Goal: Task Accomplishment & Management: Manage account settings

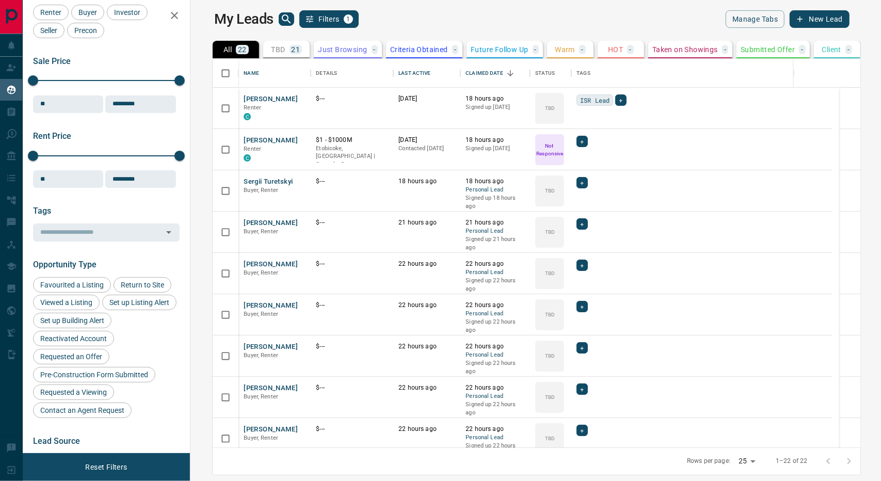
scroll to position [52, 0]
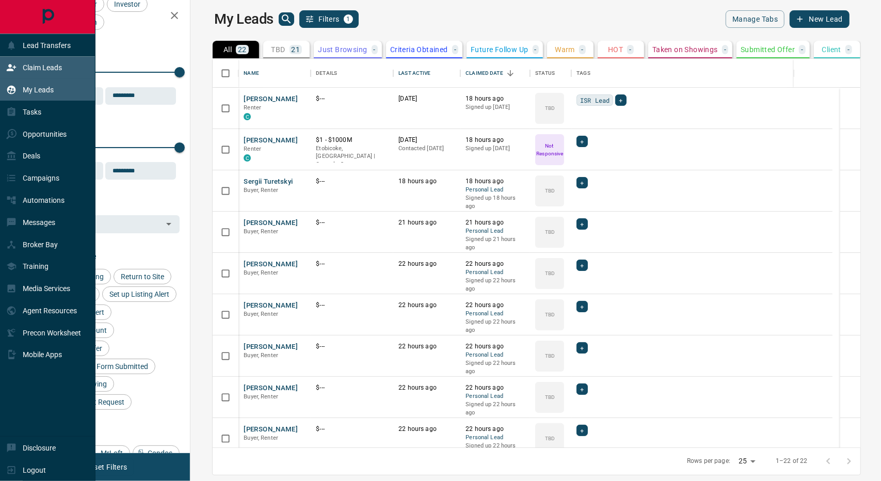
click at [35, 68] on p "Claim Leads" at bounding box center [42, 67] width 39 height 8
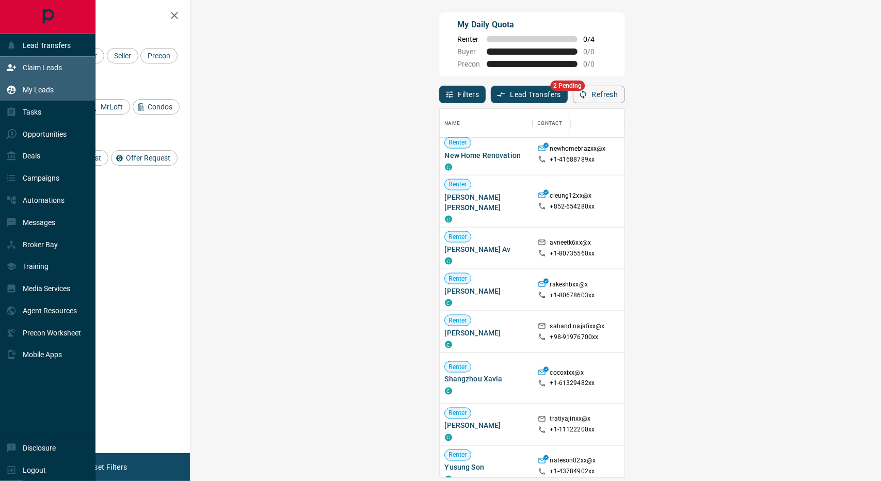
scroll to position [258, 0]
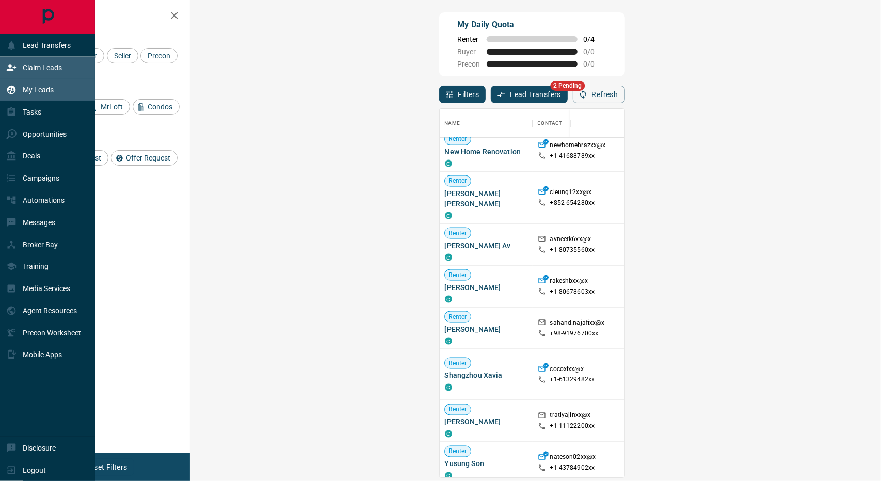
click at [40, 90] on p "My Leads" at bounding box center [38, 90] width 31 height 8
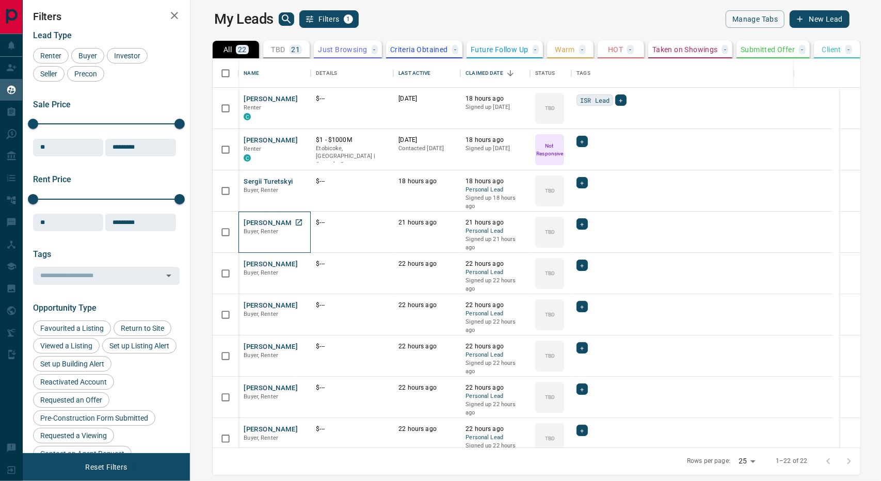
click at [263, 238] on div "[PERSON_NAME] Buyer, Renter" at bounding box center [274, 232] width 62 height 28
click at [247, 233] on span "Buyer, Renter" at bounding box center [260, 231] width 35 height 7
click at [328, 239] on div at bounding box center [352, 236] width 72 height 18
click at [295, 221] on icon "Open in New Tab" at bounding box center [299, 222] width 8 height 8
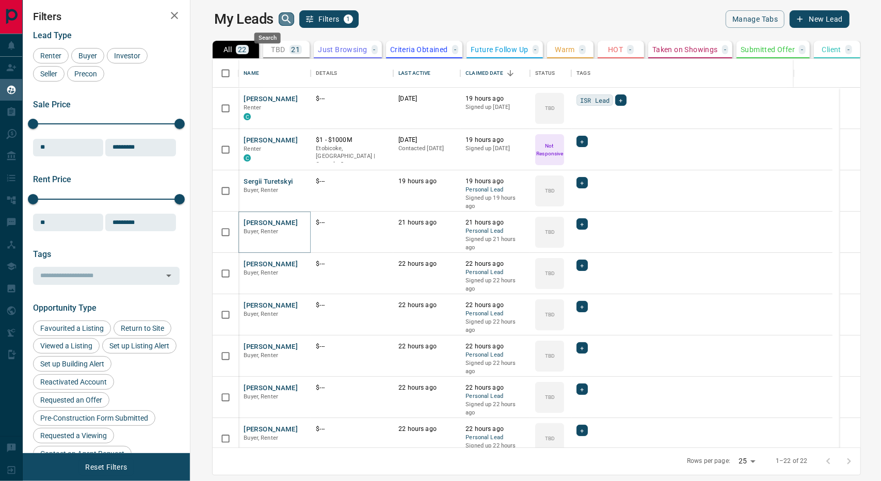
click at [280, 19] on icon "search button" at bounding box center [286, 19] width 12 height 12
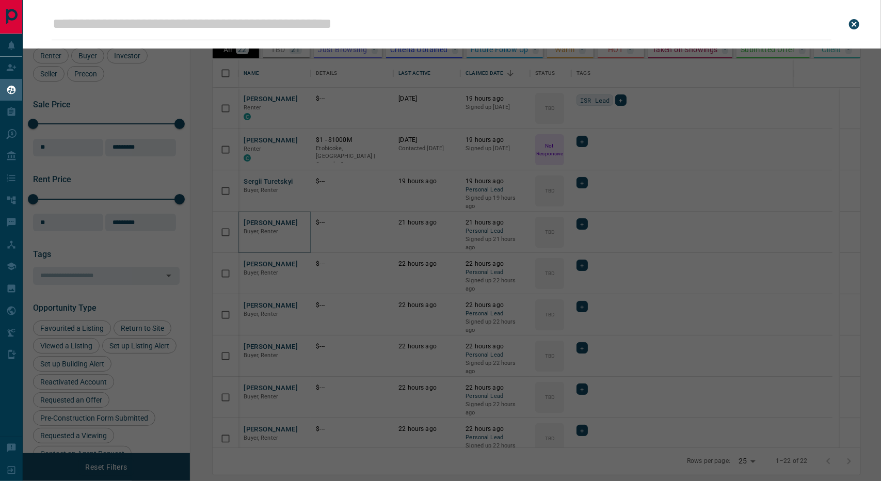
click at [265, 23] on input "Leads Search Bar" at bounding box center [441, 24] width 779 height 32
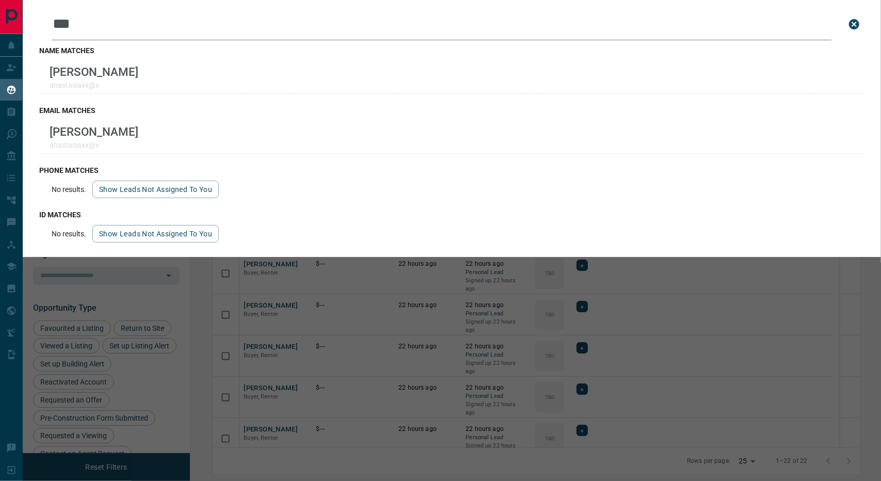
click at [126, 22] on input "***" at bounding box center [441, 24] width 779 height 32
click at [104, 23] on input "***" at bounding box center [441, 24] width 779 height 32
drag, startPoint x: 96, startPoint y: 27, endPoint x: 34, endPoint y: 23, distance: 62.0
click at [34, 23] on div "Leads Search Bar *** Search for a lead by name, email, phone, or id name matche…" at bounding box center [452, 128] width 858 height 257
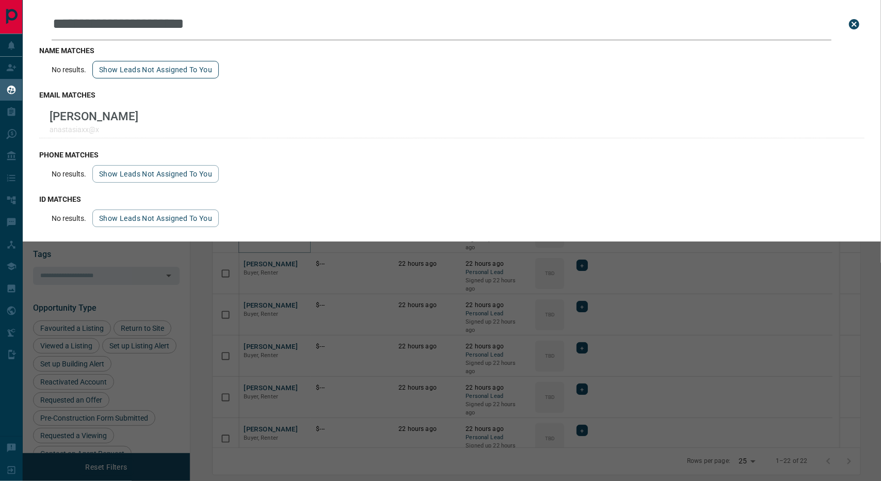
type input "**********"
click at [155, 74] on button "Show leads not assigned to you" at bounding box center [155, 70] width 126 height 18
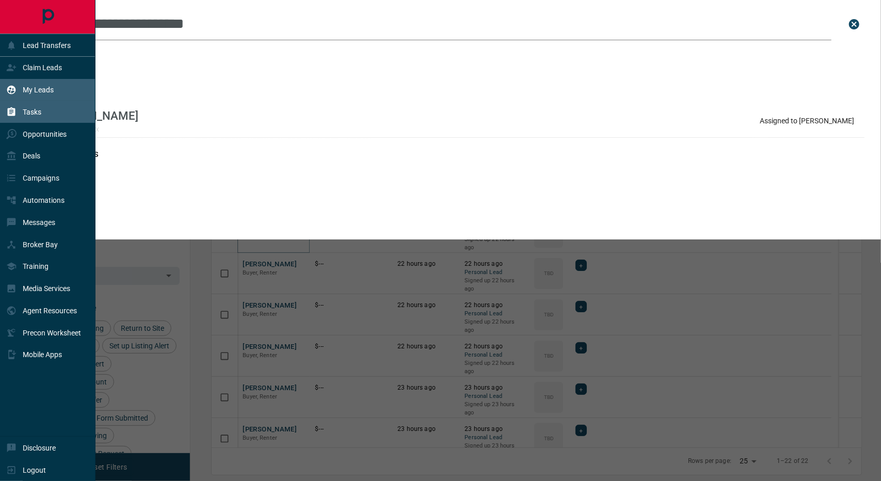
click at [31, 113] on p "Tasks" at bounding box center [32, 112] width 19 height 8
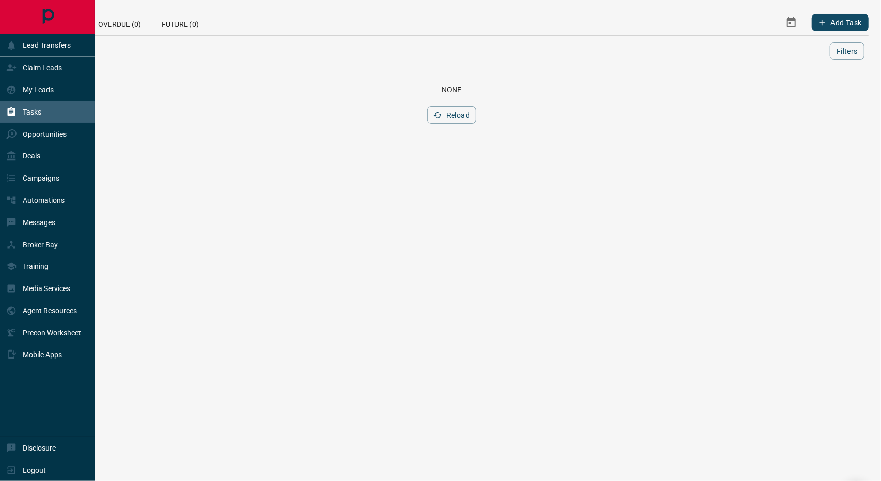
click at [58, 109] on div "Tasks" at bounding box center [47, 112] width 95 height 22
click at [66, 222] on div "Messages" at bounding box center [47, 222] width 95 height 22
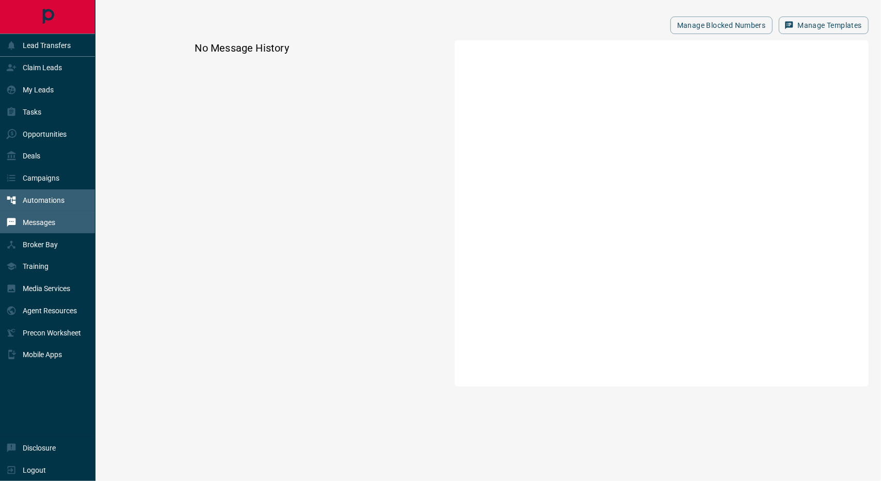
click at [65, 196] on div "Automations" at bounding box center [47, 200] width 95 height 22
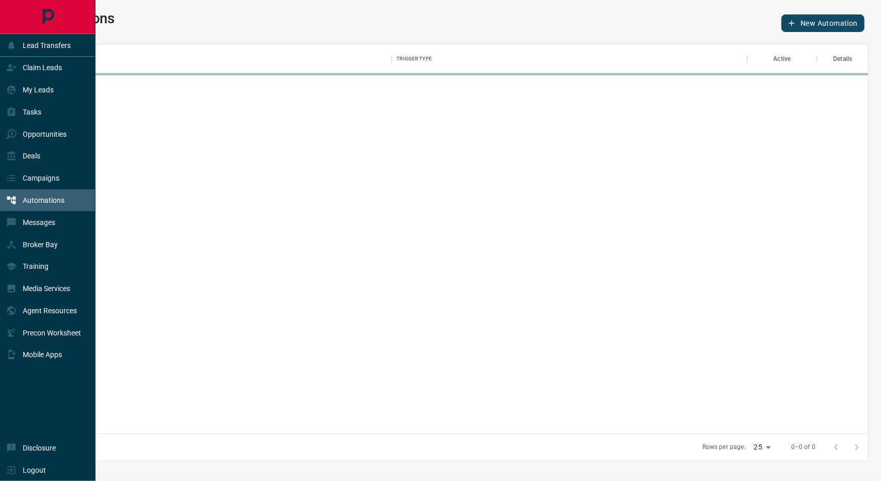
scroll to position [381, 824]
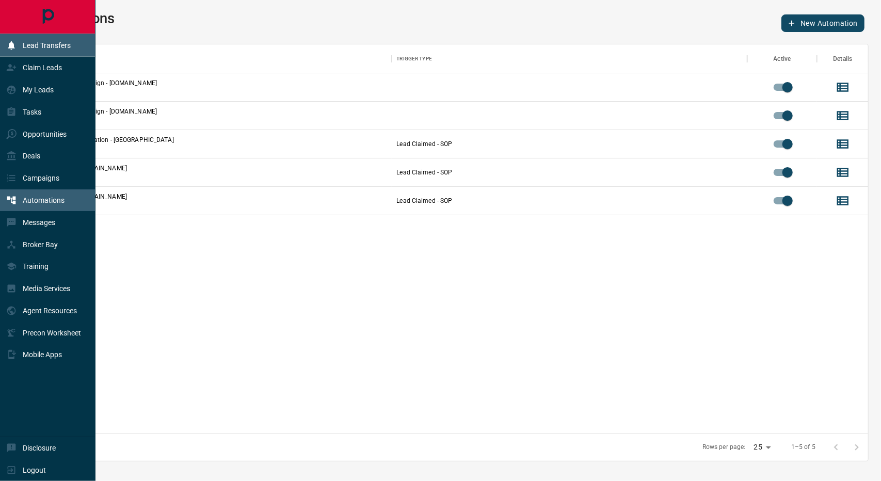
click at [52, 46] on p "Lead Transfers" at bounding box center [47, 45] width 48 height 8
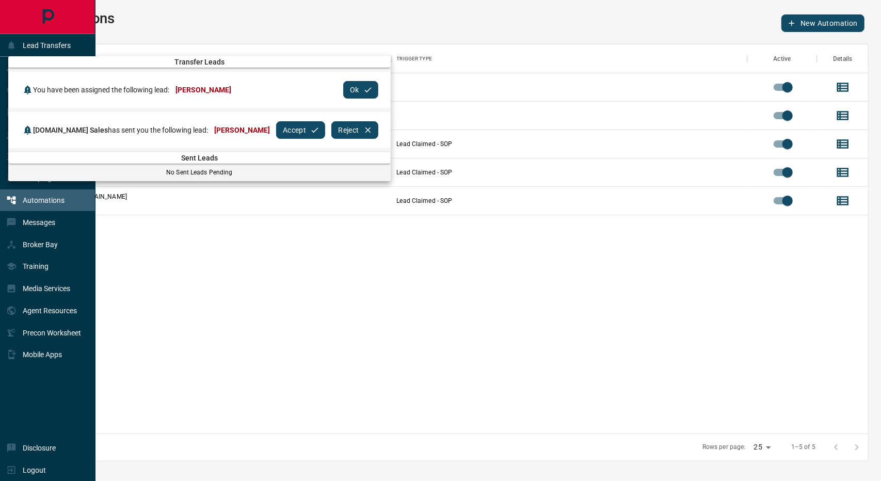
click at [67, 381] on div at bounding box center [440, 240] width 881 height 481
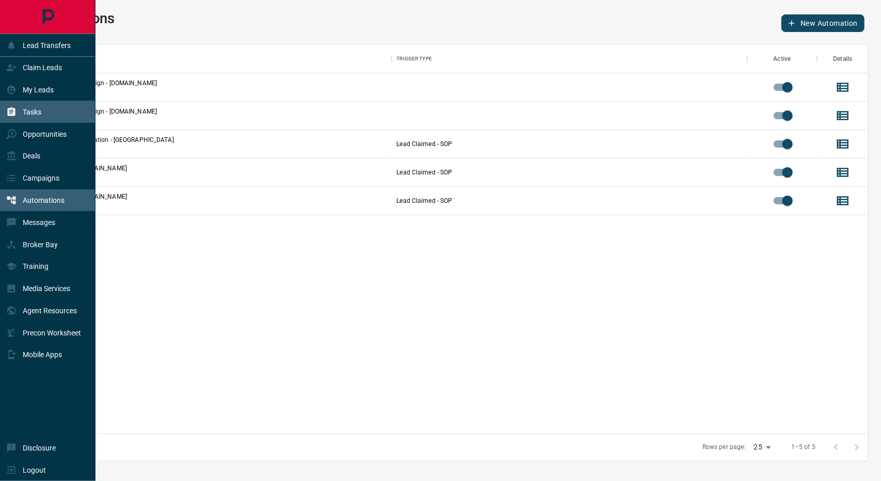
click at [48, 112] on div "Tasks" at bounding box center [47, 112] width 95 height 22
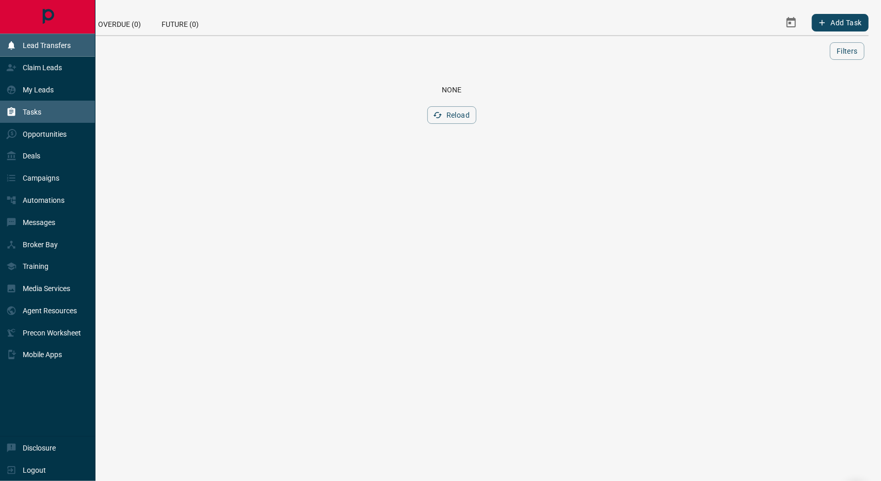
click at [50, 46] on p "Lead Transfers" at bounding box center [47, 45] width 48 height 8
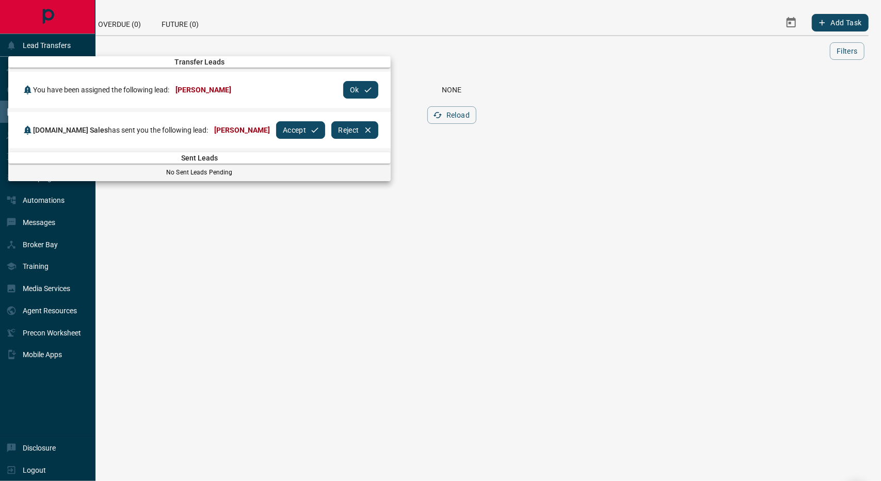
drag, startPoint x: 209, startPoint y: 286, endPoint x: 196, endPoint y: 274, distance: 18.3
click at [209, 288] on div at bounding box center [440, 240] width 881 height 481
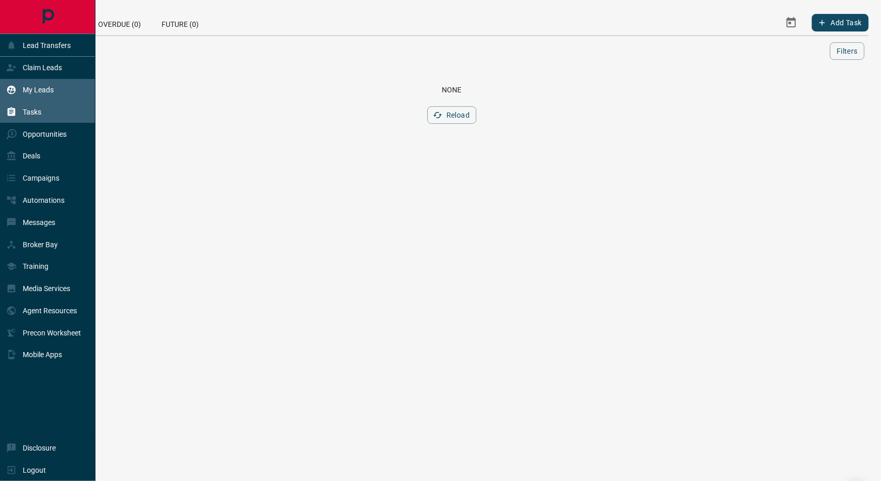
click at [55, 85] on div "My Leads" at bounding box center [47, 90] width 95 height 22
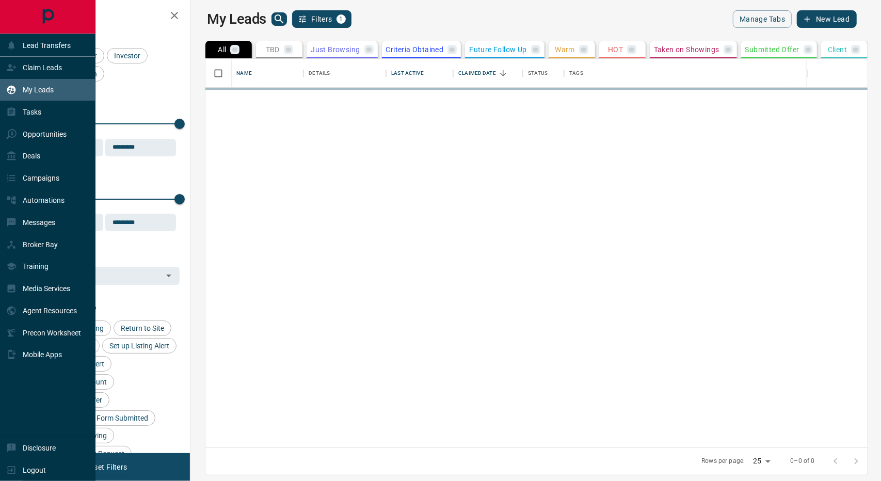
scroll to position [381, 678]
